Goal: Task Accomplishment & Management: Complete application form

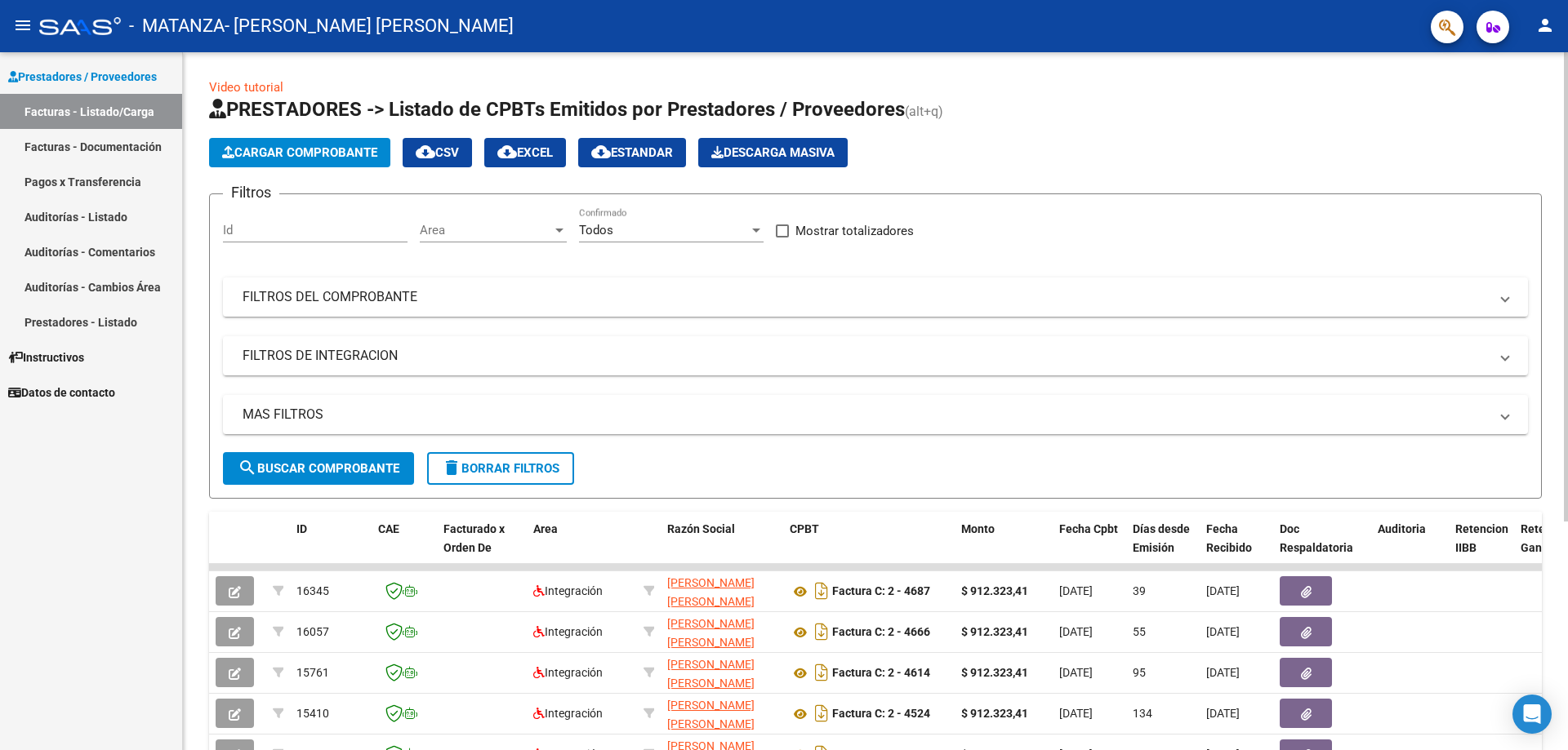
click at [318, 153] on span "Cargar Comprobante" at bounding box center [299, 153] width 155 height 15
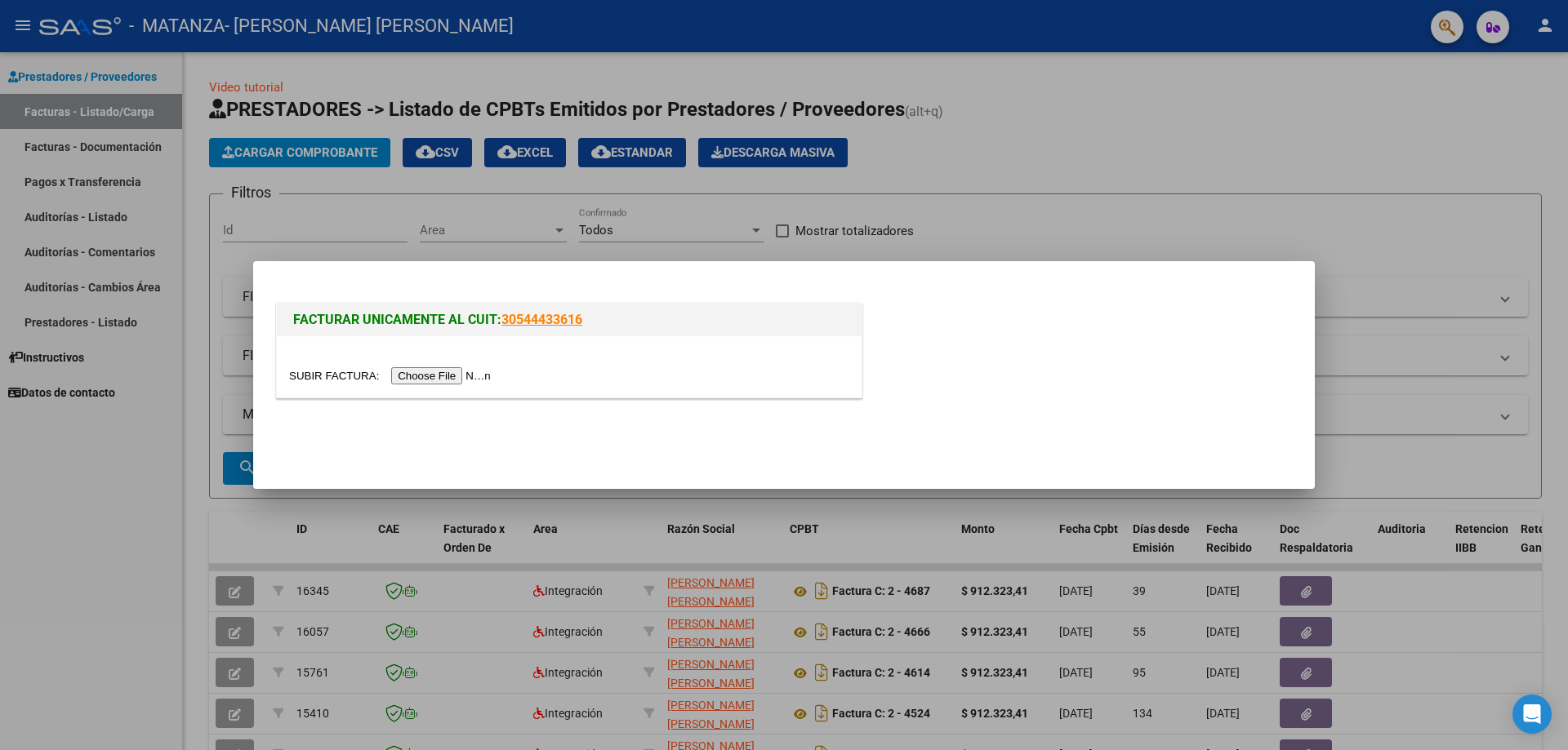
click at [459, 373] on input "file" at bounding box center [392, 376] width 206 height 17
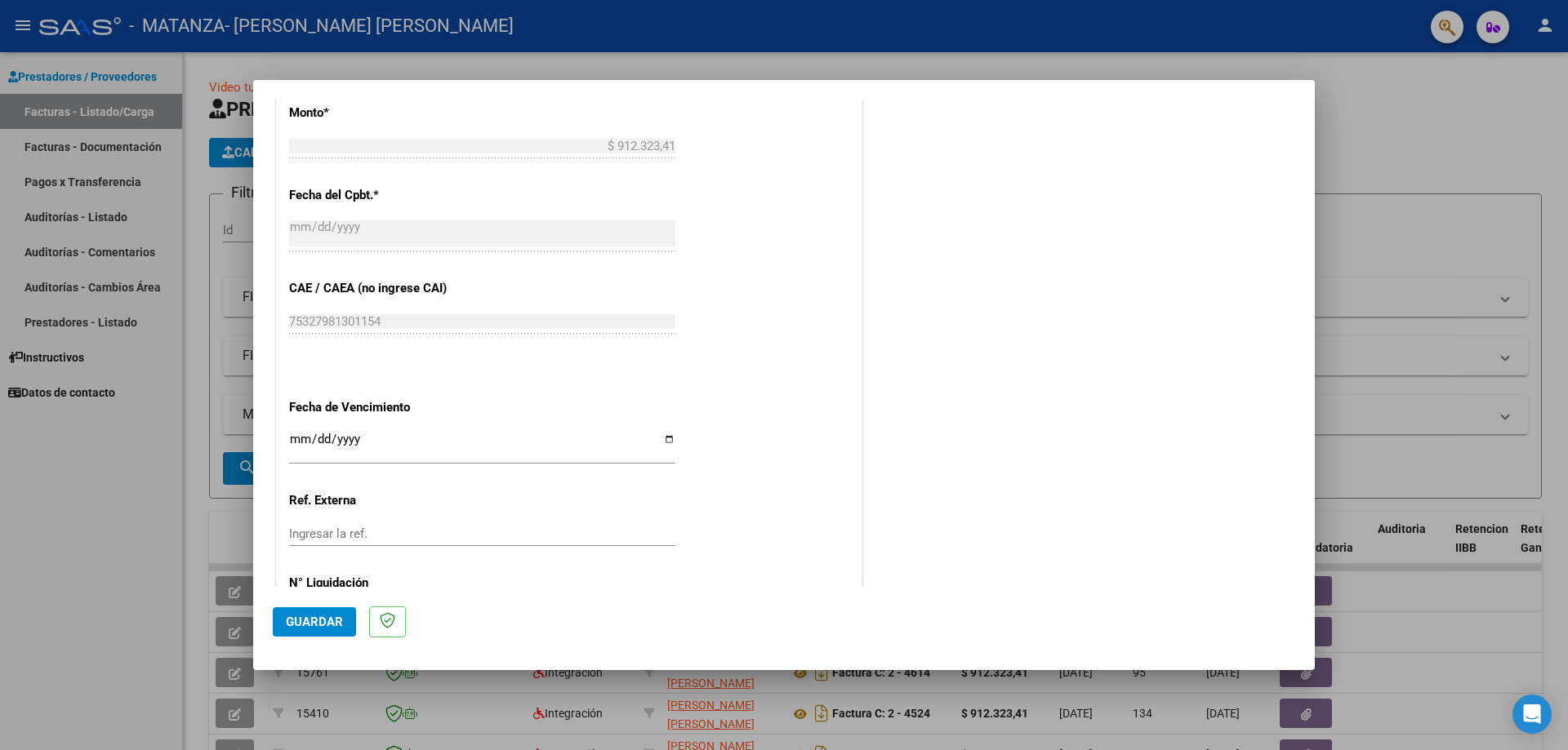
scroll to position [918, 0]
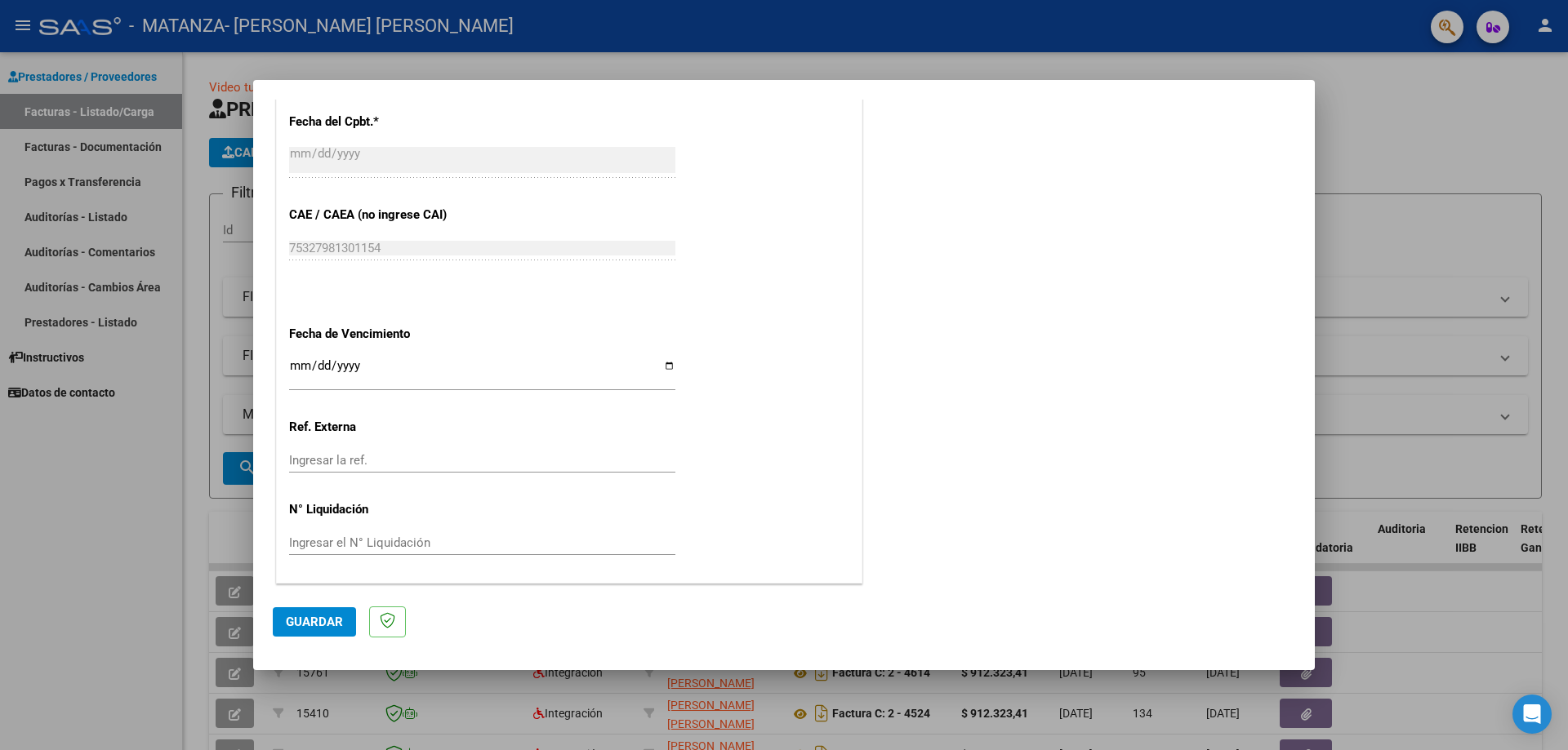
click at [293, 364] on input "Ingresar la fecha" at bounding box center [482, 372] width 386 height 26
click at [662, 367] on input "Ingresar la fecha" at bounding box center [482, 372] width 386 height 26
type input "[DATE]"
click at [304, 620] on span "Guardar" at bounding box center [314, 622] width 57 height 15
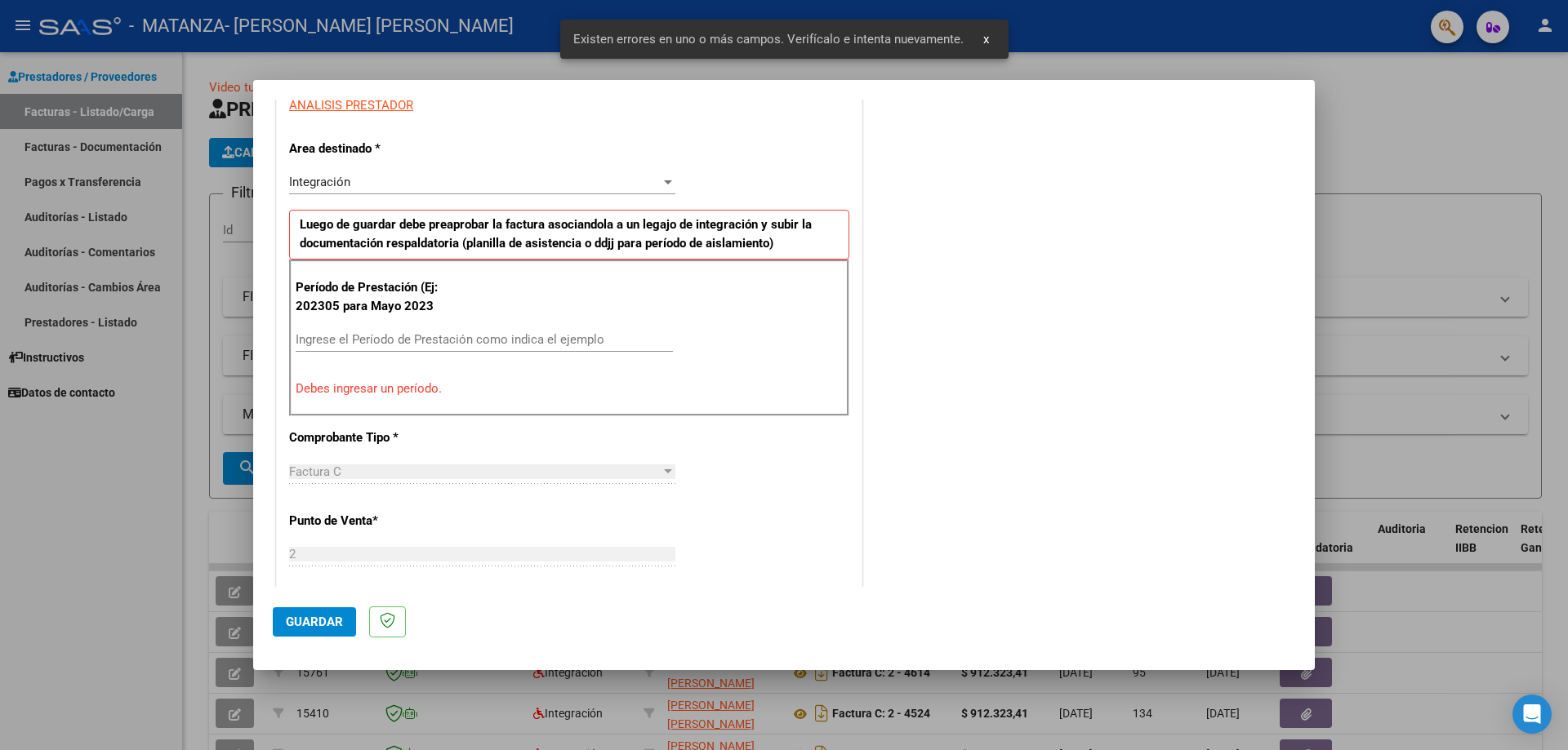
scroll to position [294, 0]
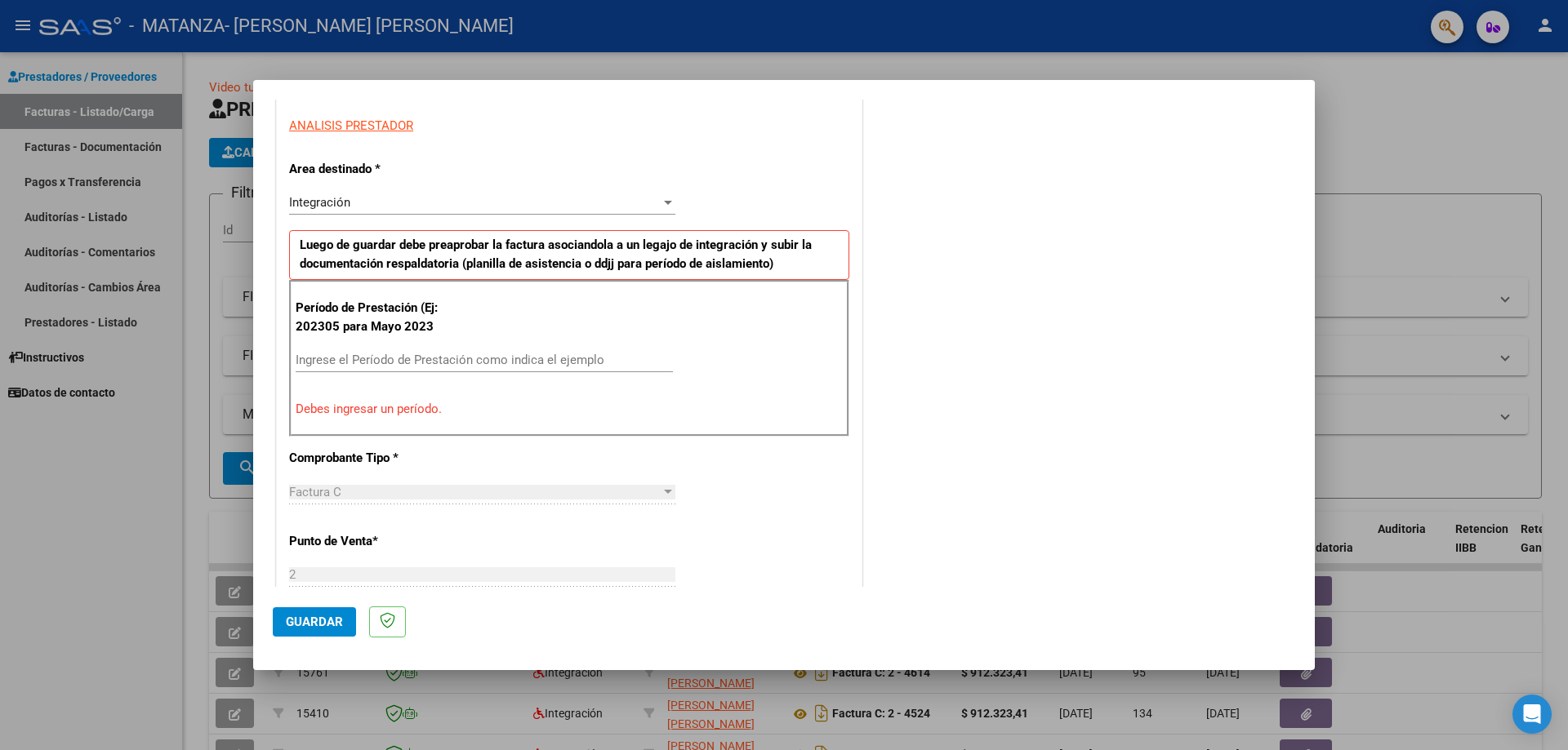
click at [442, 361] on input "Ingrese el Período de Prestación como indica el ejemplo" at bounding box center [483, 360] width 377 height 15
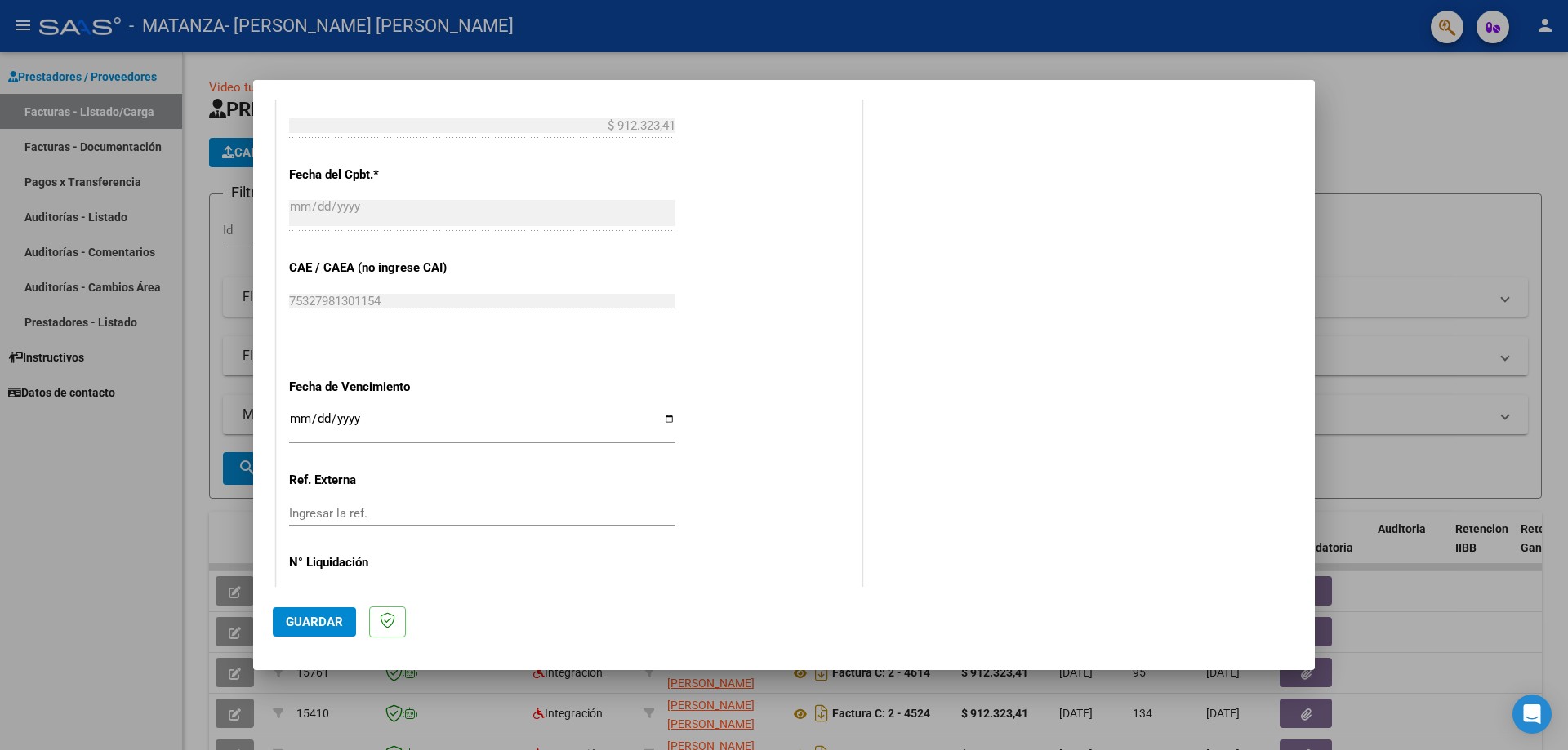
scroll to position [918, 0]
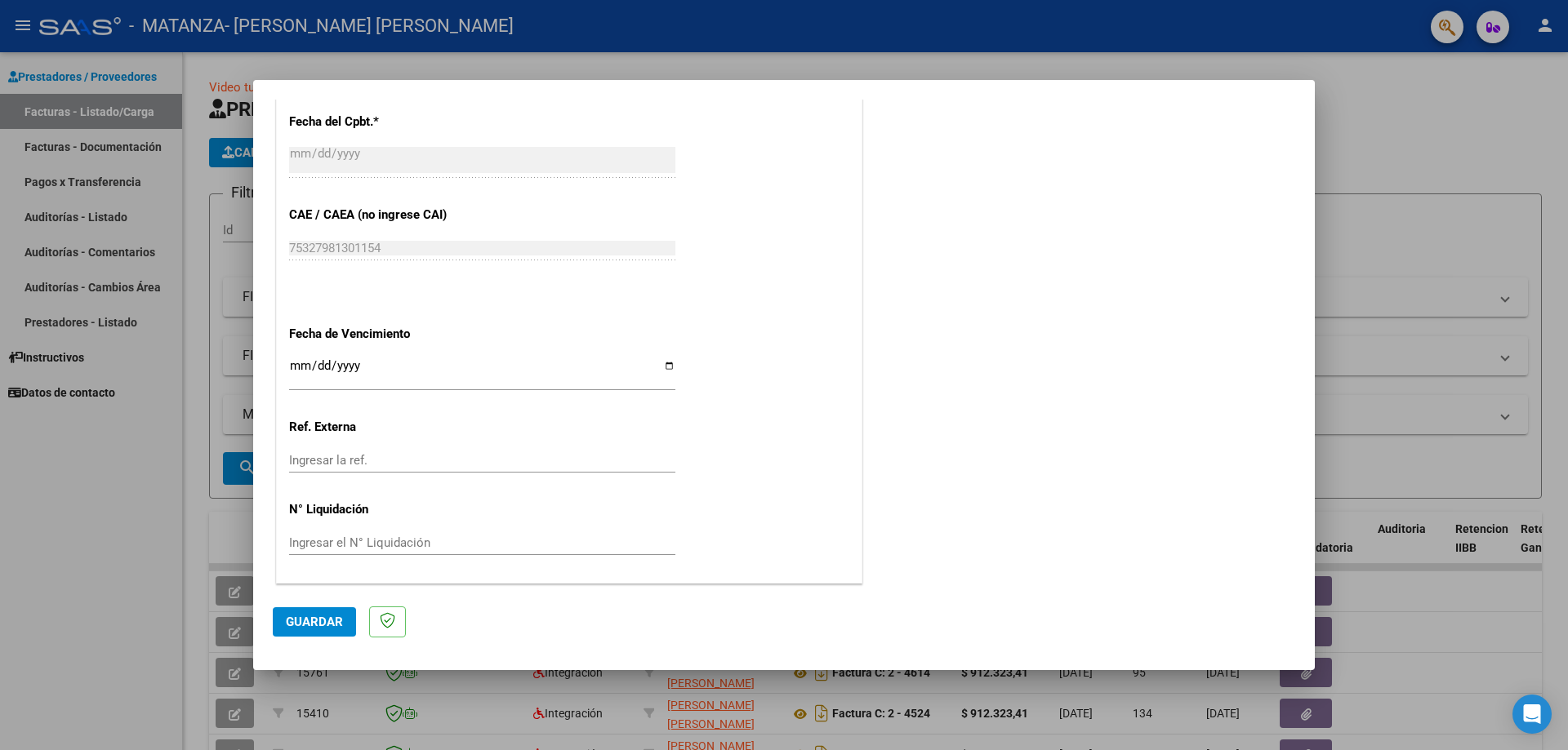
type input "202507"
click at [302, 626] on span "Guardar" at bounding box center [314, 622] width 57 height 15
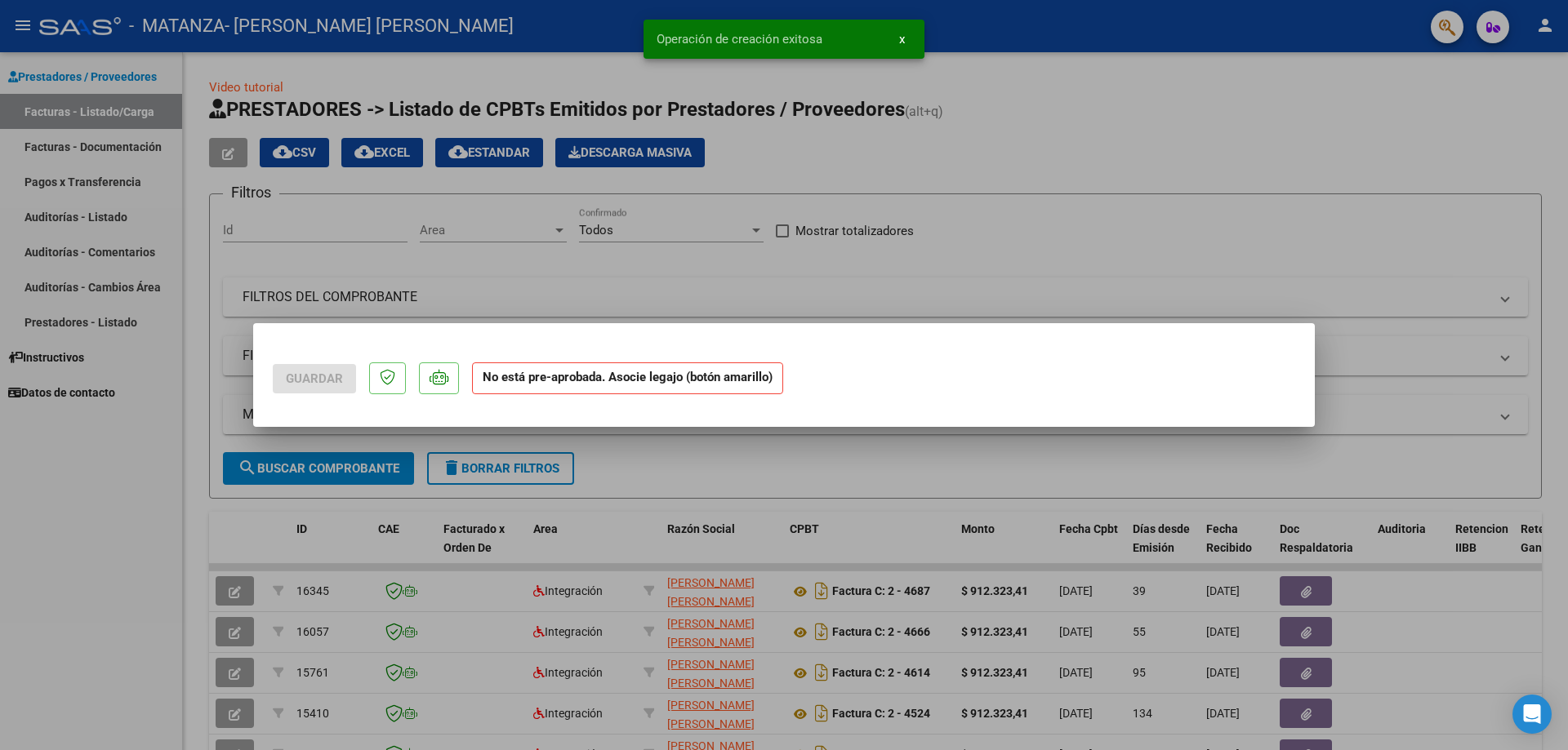
scroll to position [0, 0]
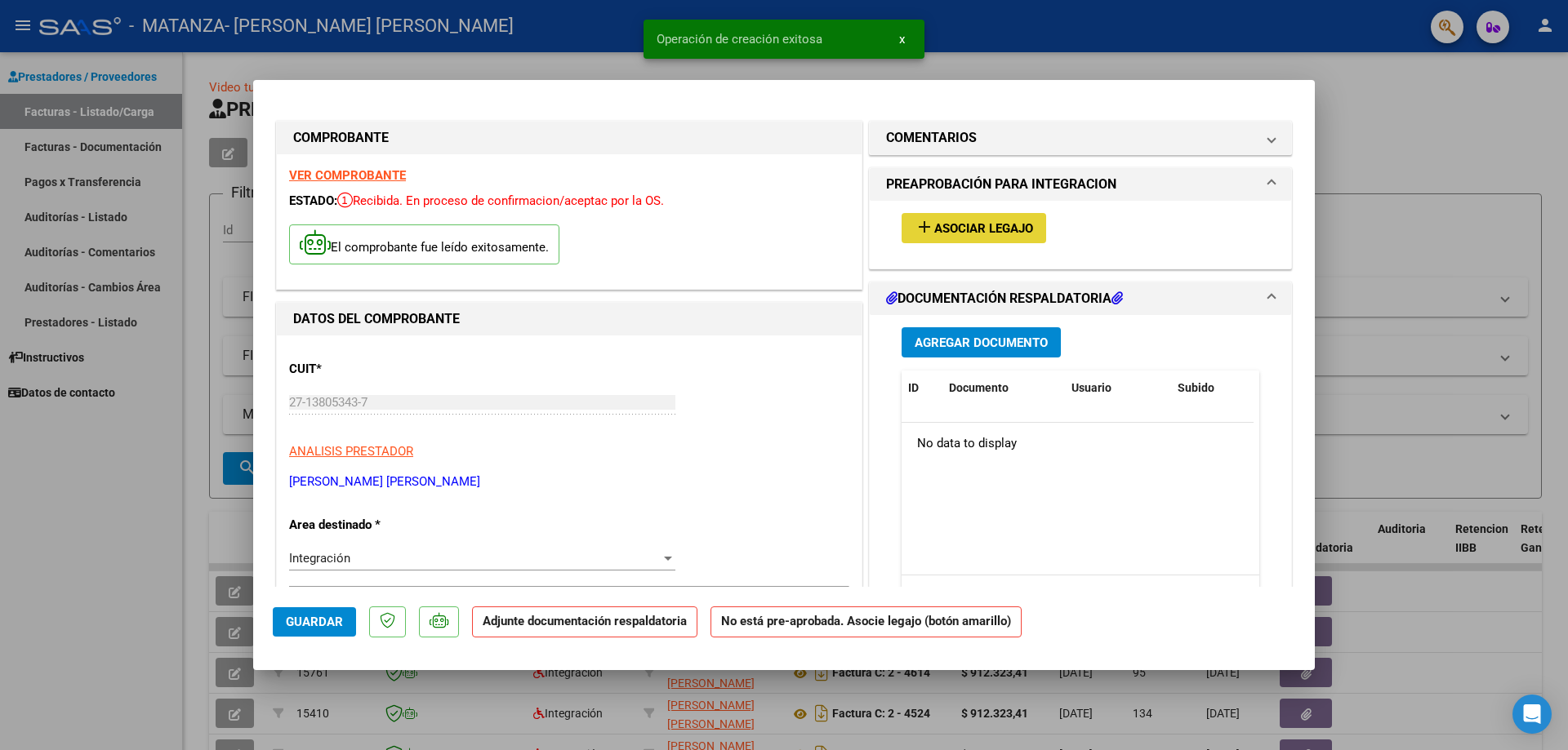
click at [989, 224] on span "Asociar Legajo" at bounding box center [983, 229] width 99 height 15
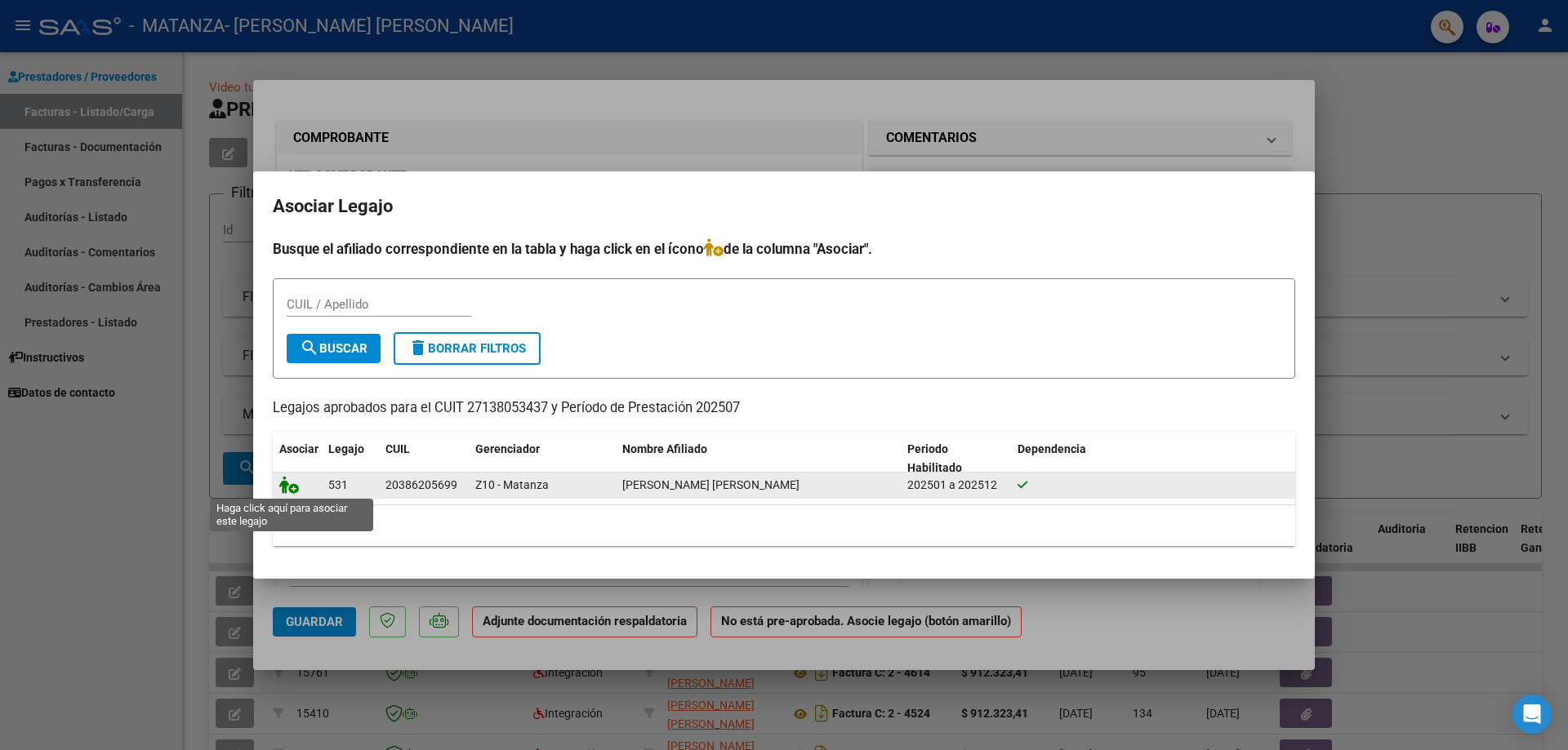
click at [286, 485] on icon at bounding box center [289, 485] width 20 height 18
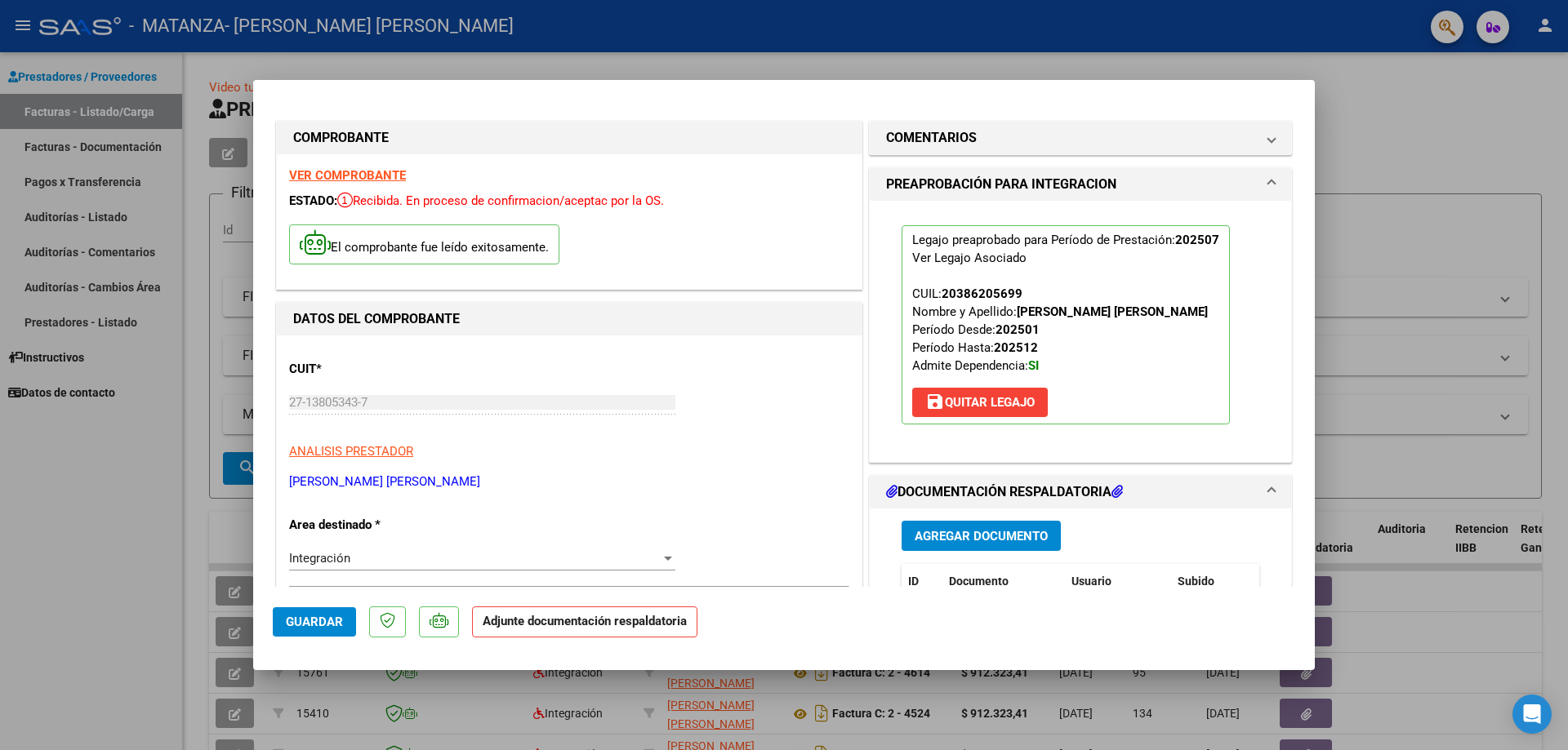
click at [973, 536] on span "Agregar Documento" at bounding box center [981, 536] width 133 height 15
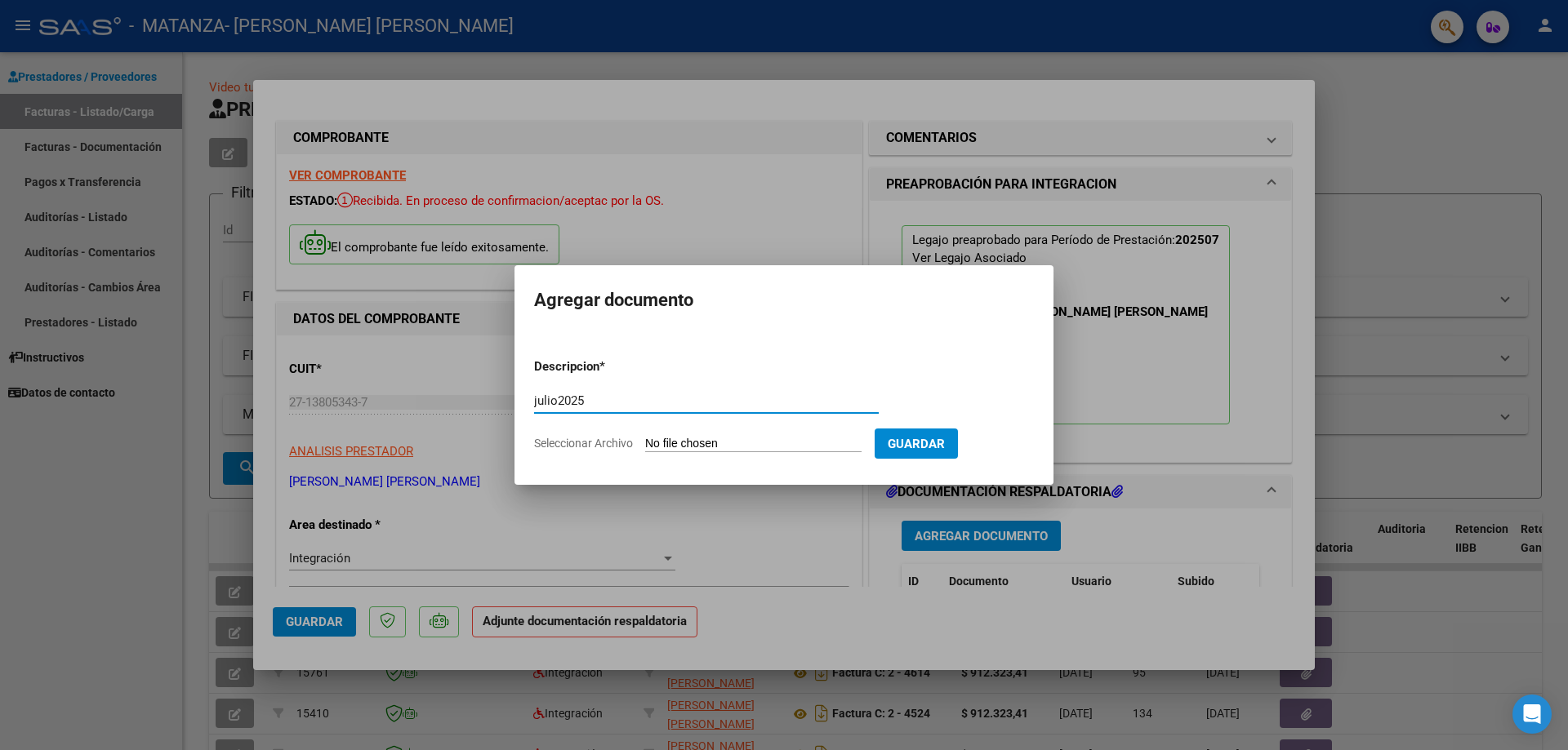
type input "julio2025"
click at [746, 447] on input "Seleccionar Archivo" at bounding box center [753, 444] width 216 height 16
type input "C:\fakepath\doc [PERSON_NAME] [DATE].pdf"
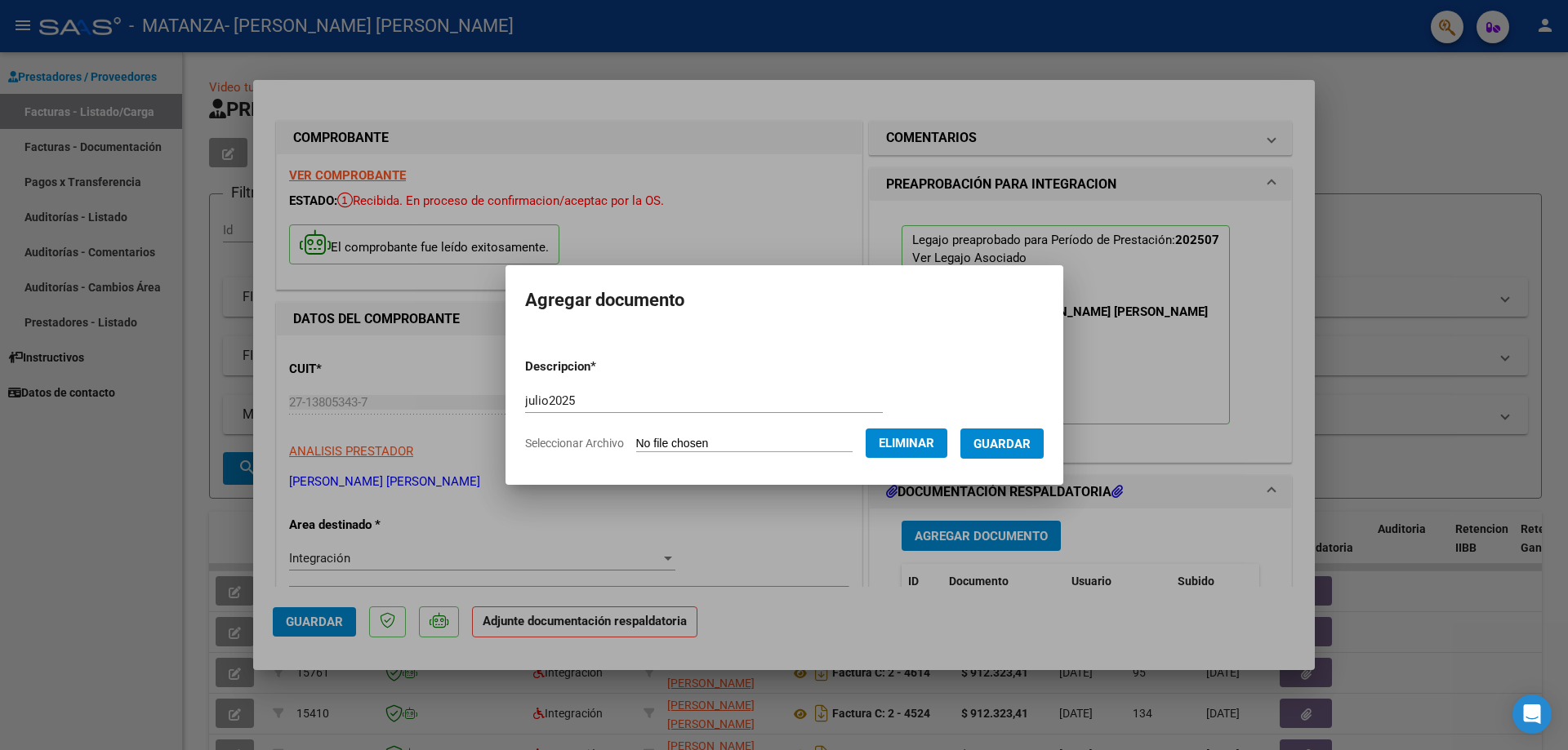
click at [1017, 445] on span "Guardar" at bounding box center [1002, 444] width 57 height 15
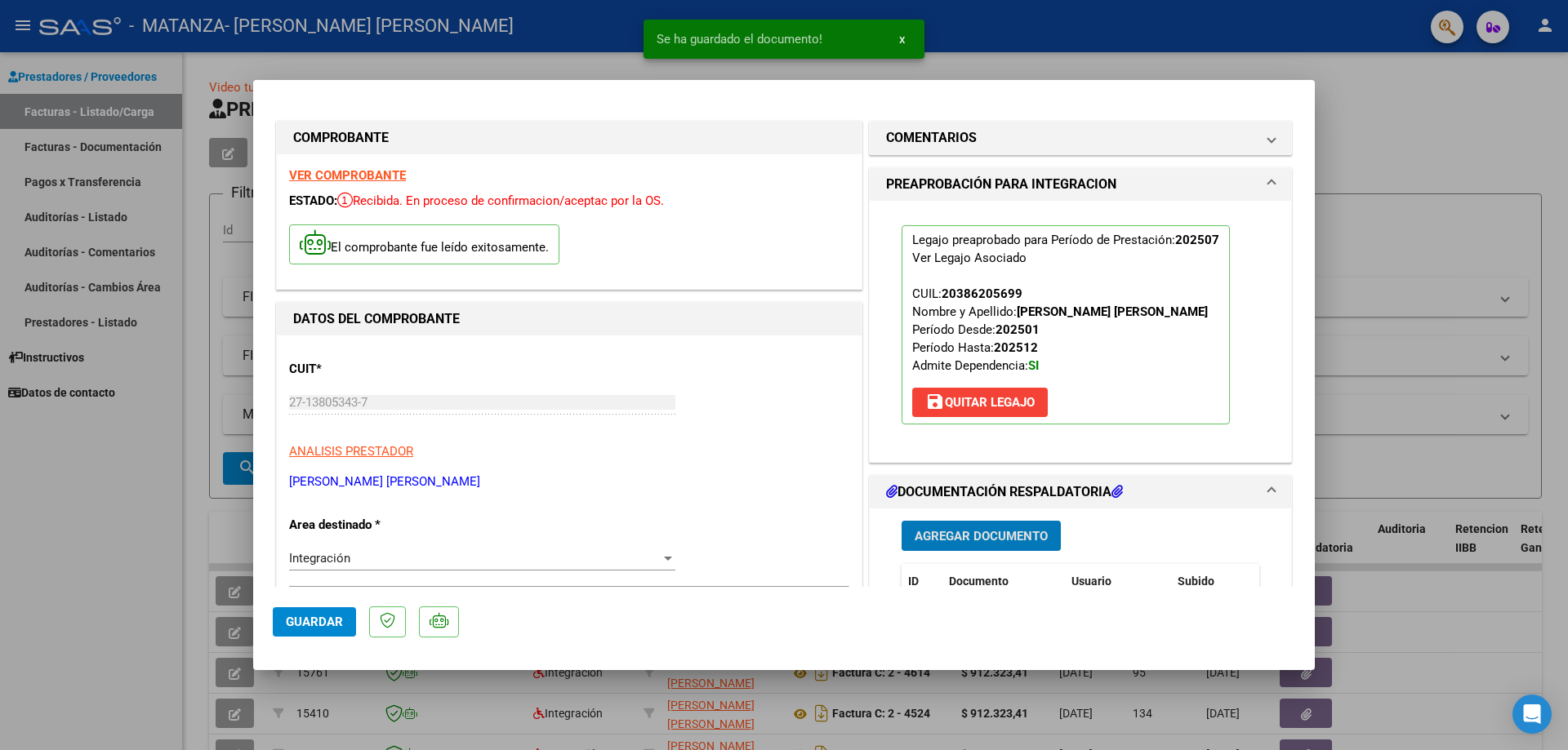
click at [307, 620] on span "Guardar" at bounding box center [314, 622] width 57 height 15
click at [1076, 57] on div at bounding box center [784, 375] width 1568 height 750
type input "$ 0,00"
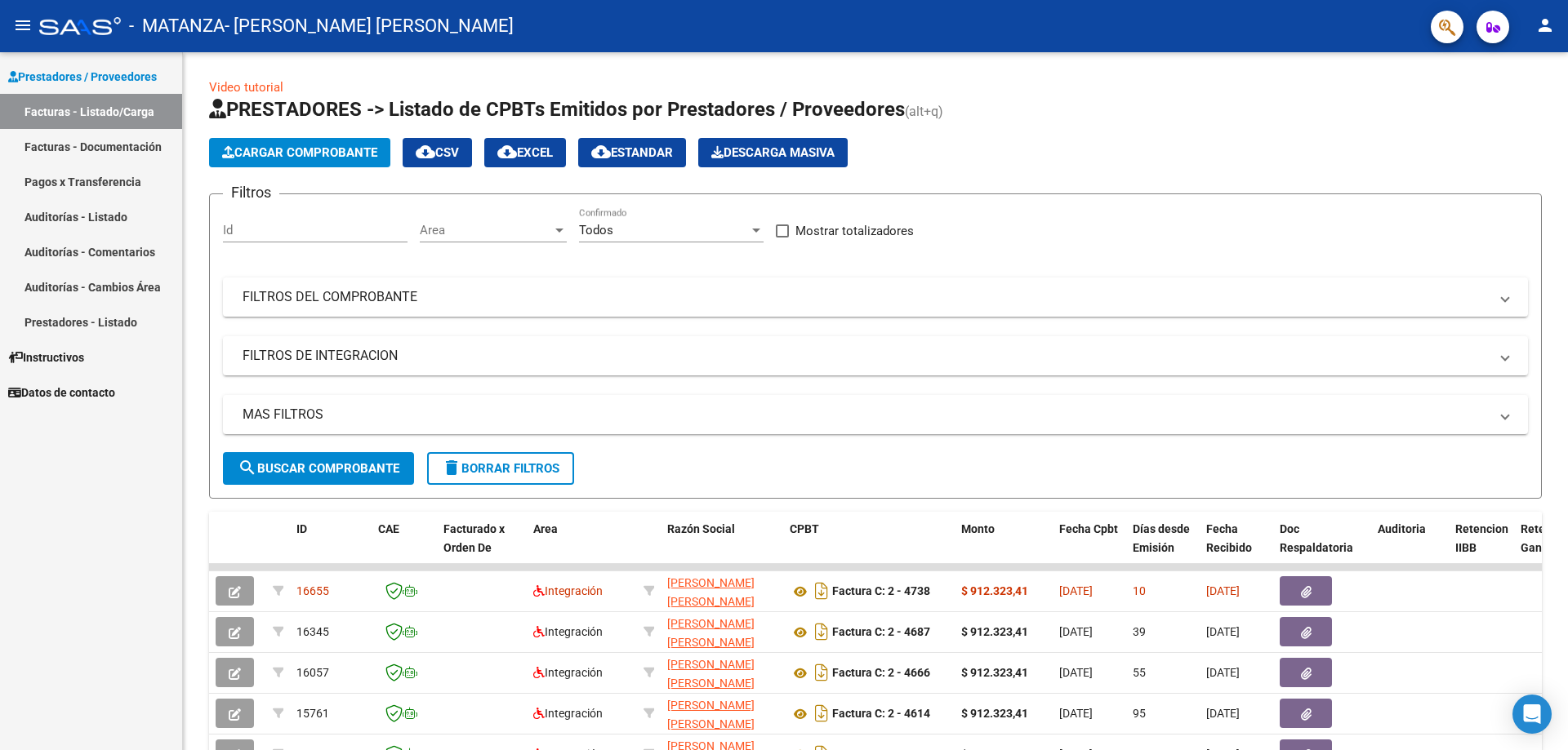
click at [48, 121] on link "Facturas - Listado/Carga" at bounding box center [91, 111] width 182 height 35
